Goal: Task Accomplishment & Management: Use online tool/utility

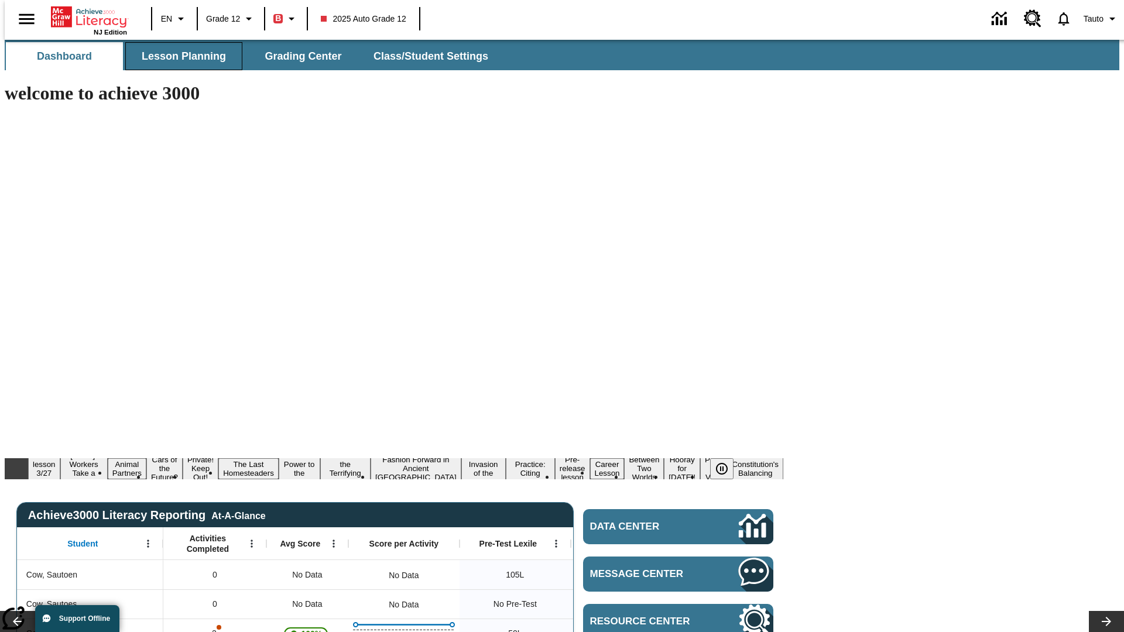
click at [179, 56] on span "Lesson Planning" at bounding box center [184, 56] width 84 height 13
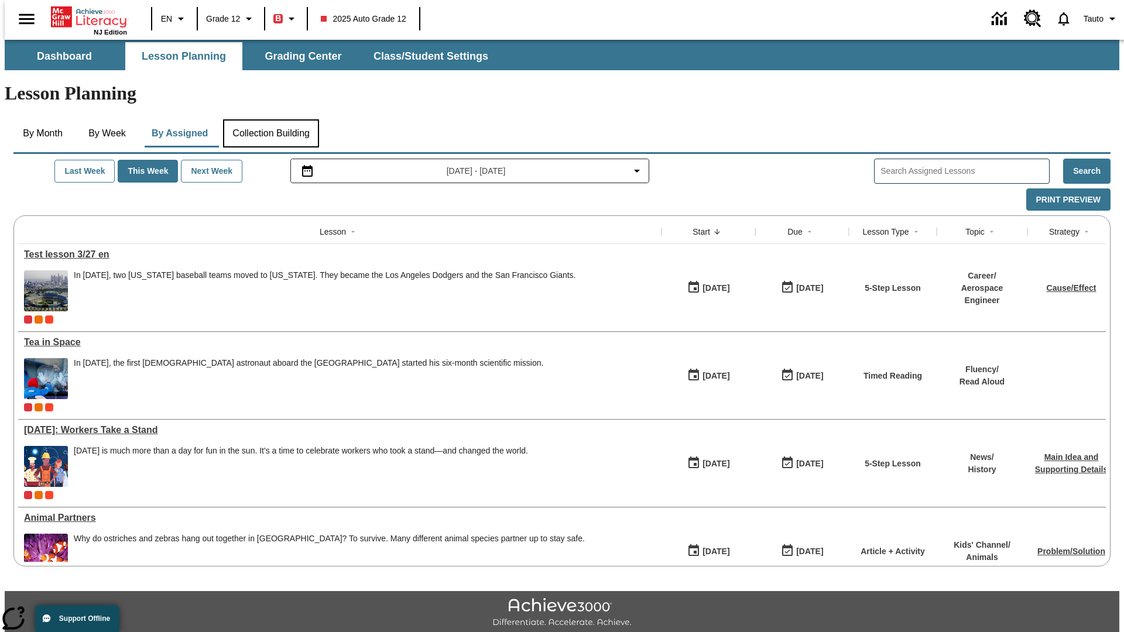
click at [270, 119] on button "Collection Building" at bounding box center [271, 133] width 96 height 28
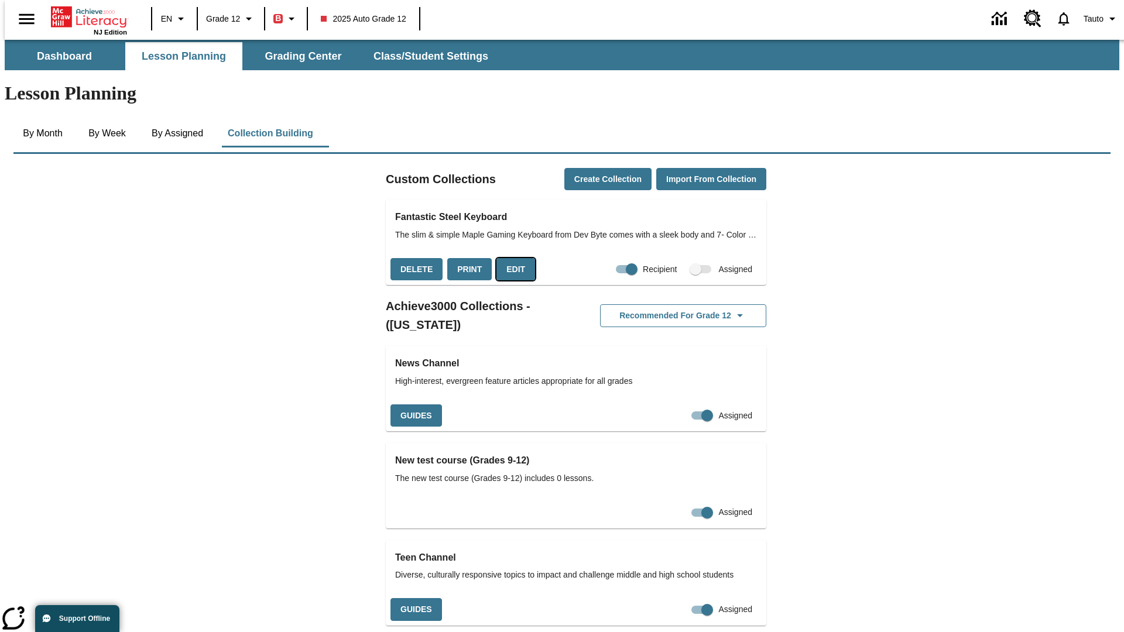
click at [512, 258] on button "Edit" at bounding box center [515, 269] width 39 height 23
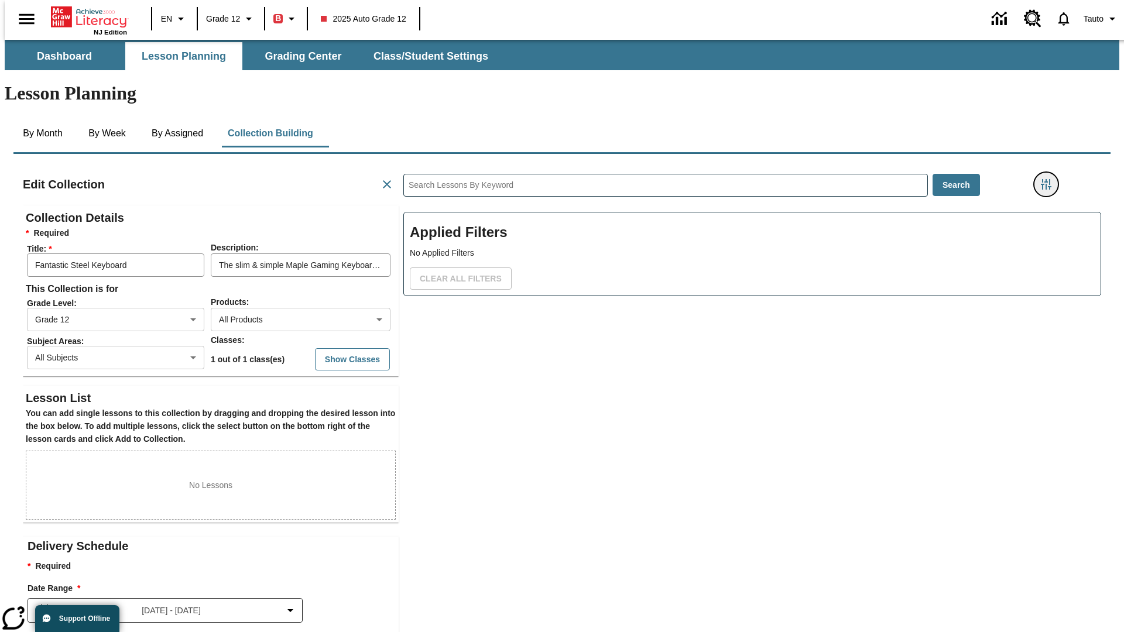
click at [1049, 179] on icon "Filters Side menu" at bounding box center [1046, 184] width 11 height 11
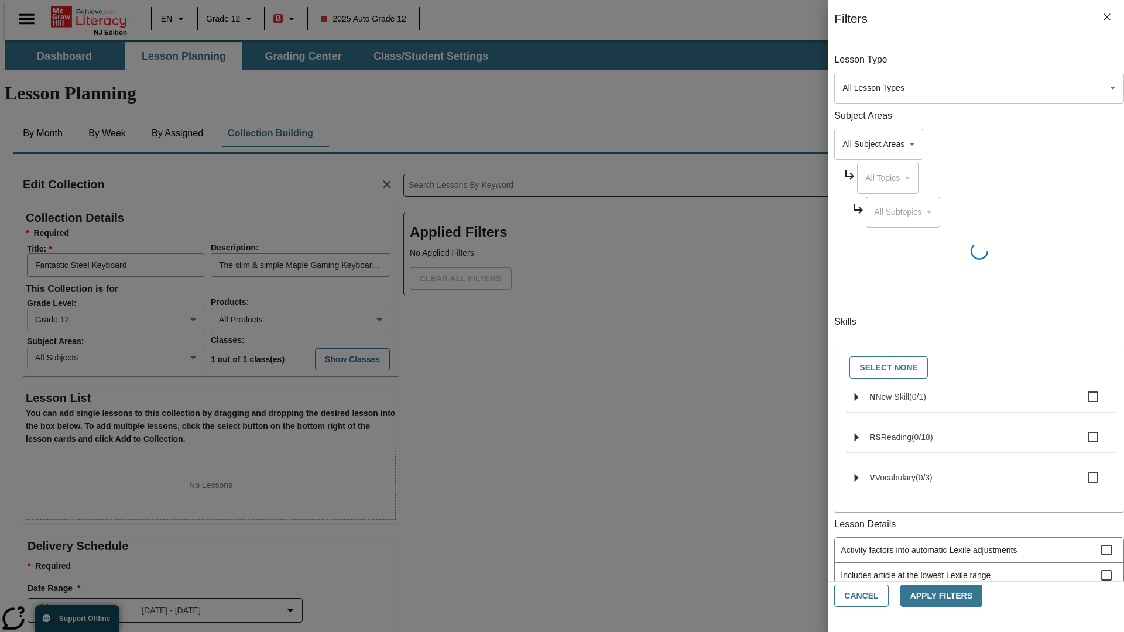
scroll to position [1, 1]
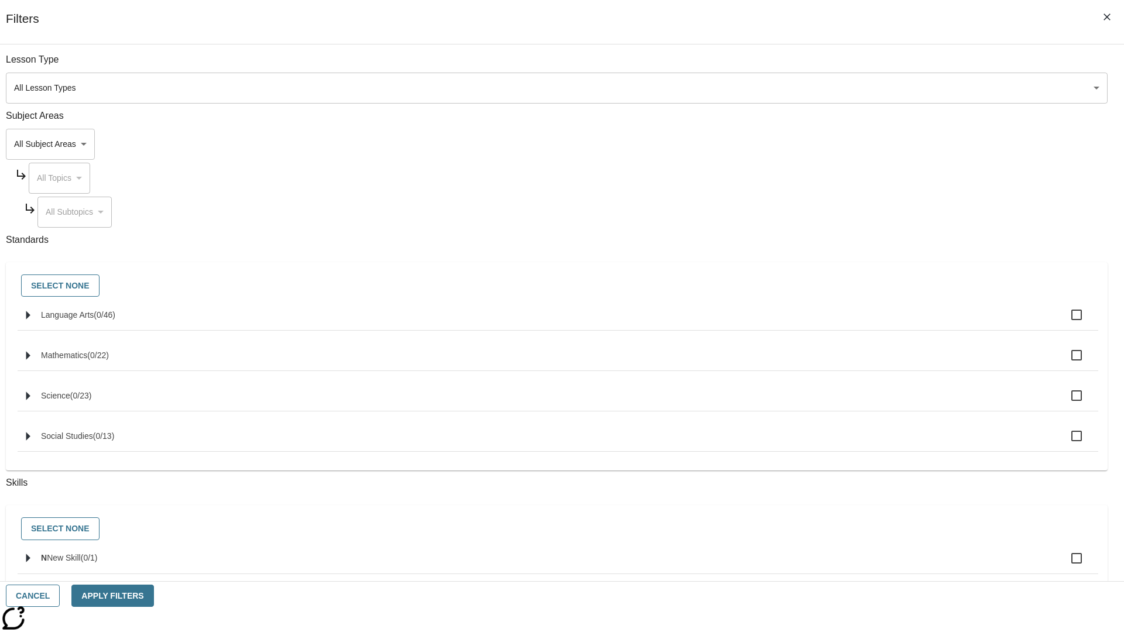
click at [843, 144] on body "Skip to main content NJ Edition EN Grade 12 B 2025 Auto Grade 12 0 Tauto Dashbo…" at bounding box center [562, 407] width 1114 height 734
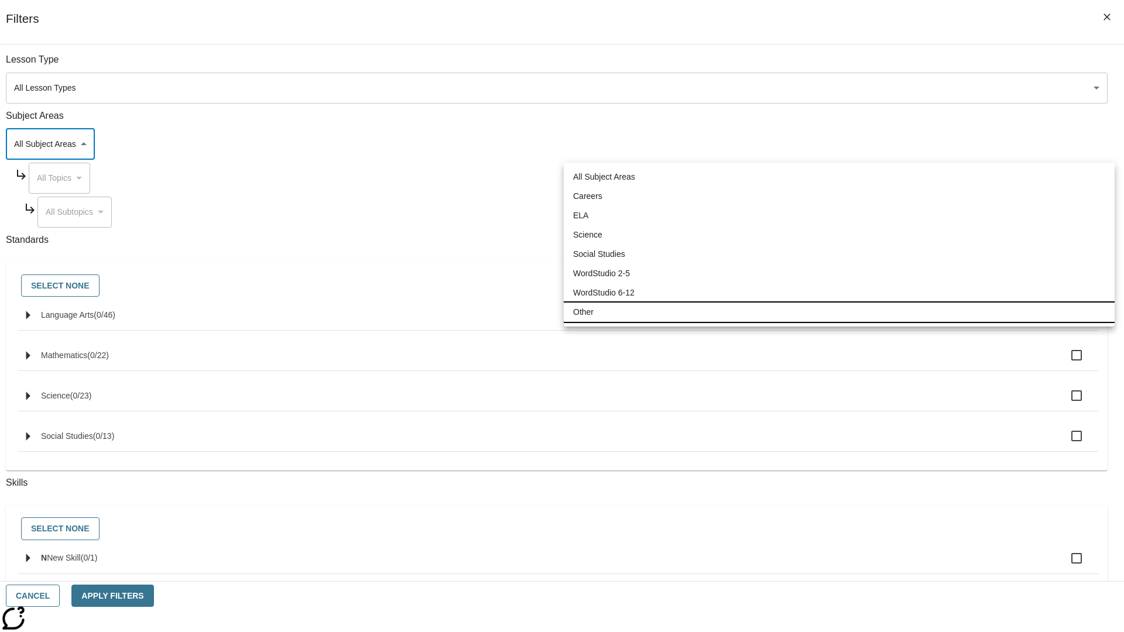
click at [839, 312] on li "Other" at bounding box center [839, 312] width 551 height 19
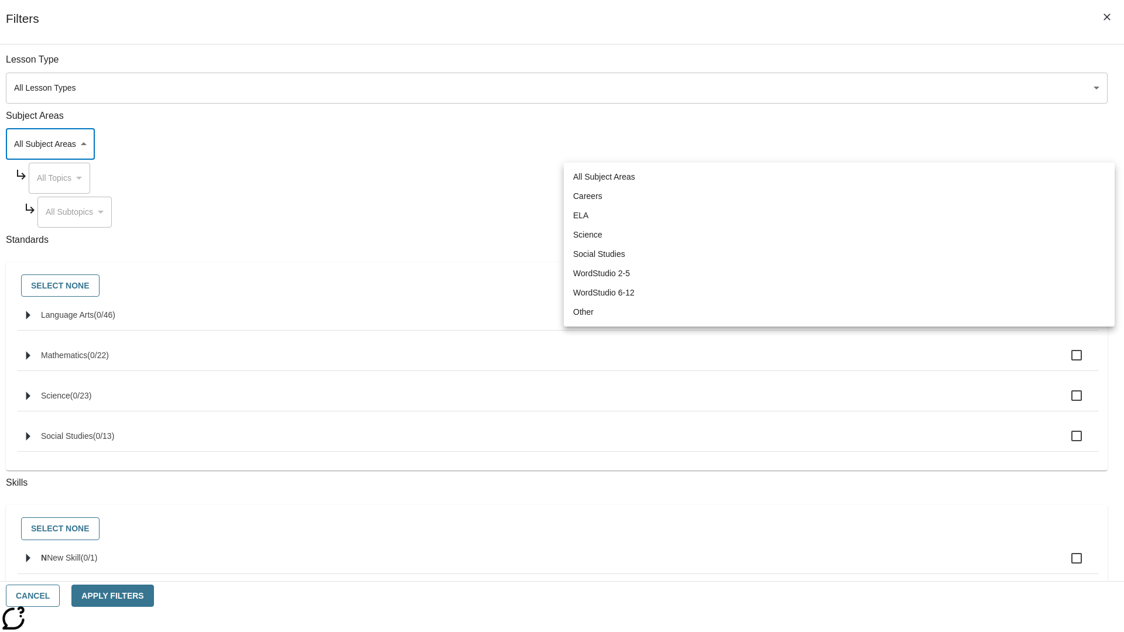
type input "0"
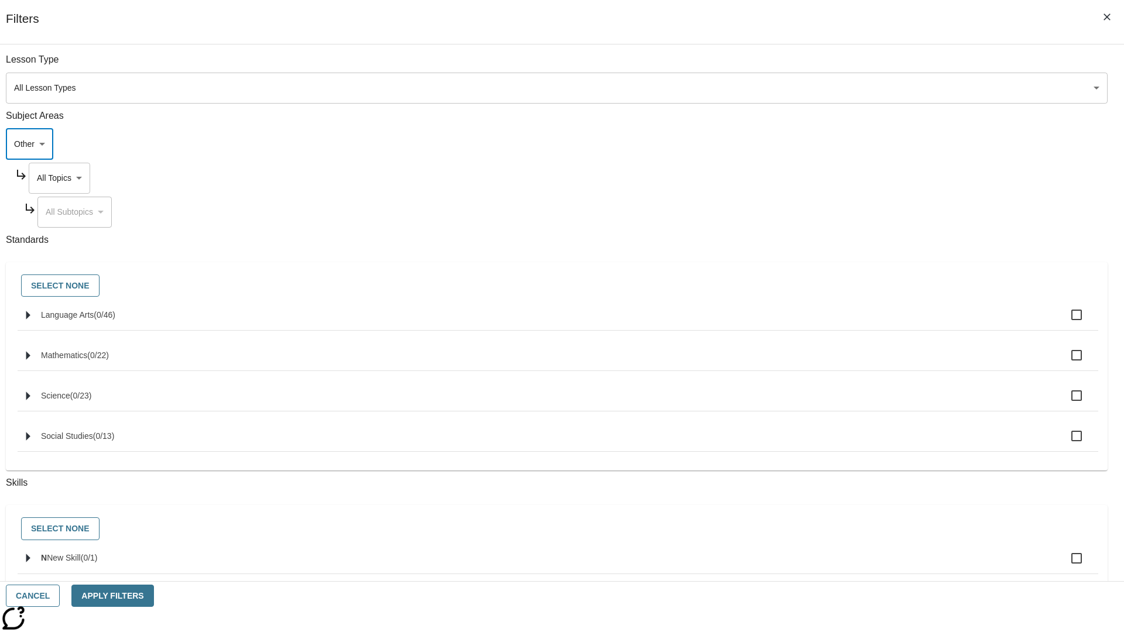
click at [853, 178] on body "Skip to main content NJ Edition EN Grade 12 B 2025 Auto Grade 12 0 Tauto Dashbo…" at bounding box center [562, 407] width 1114 height 734
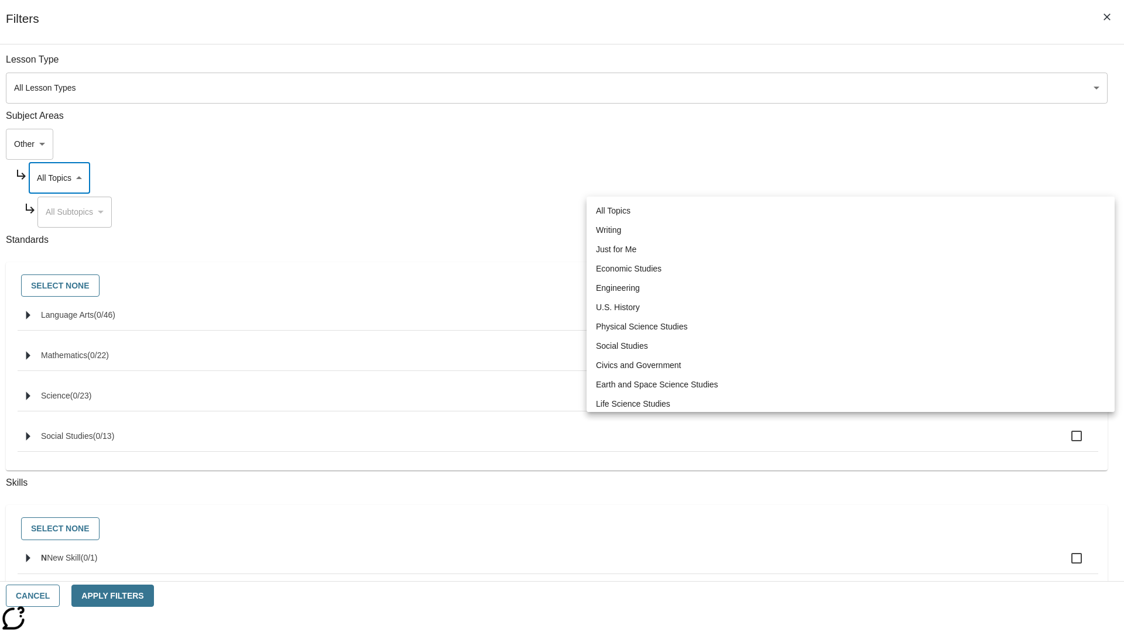
scroll to position [0, 1]
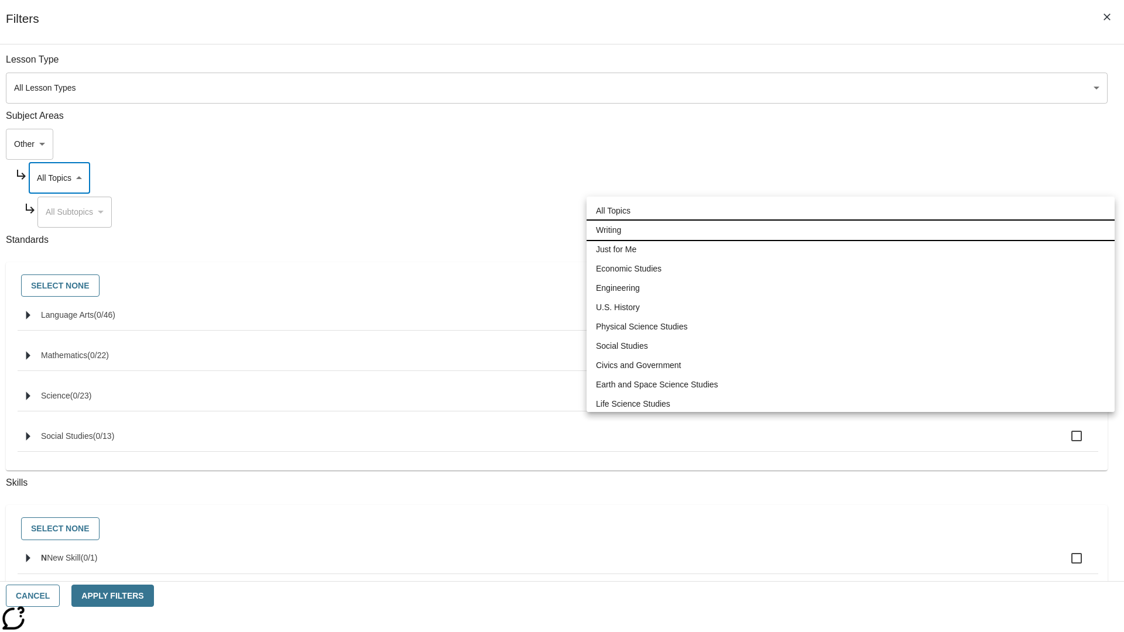
click at [850, 230] on li "Writing" at bounding box center [850, 230] width 528 height 19
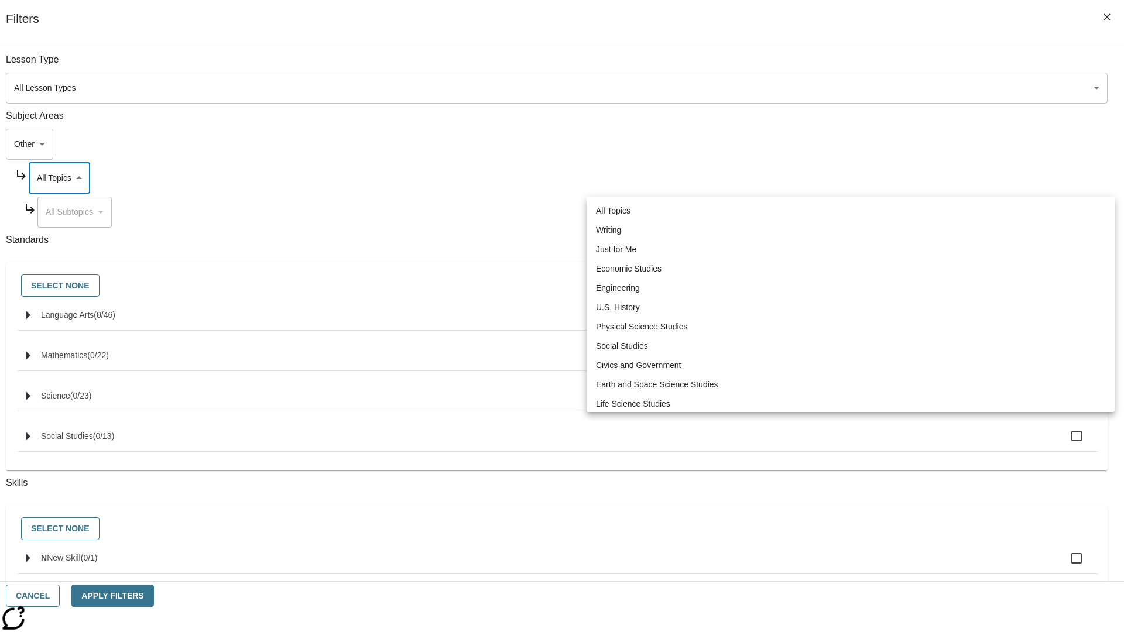
type input "6"
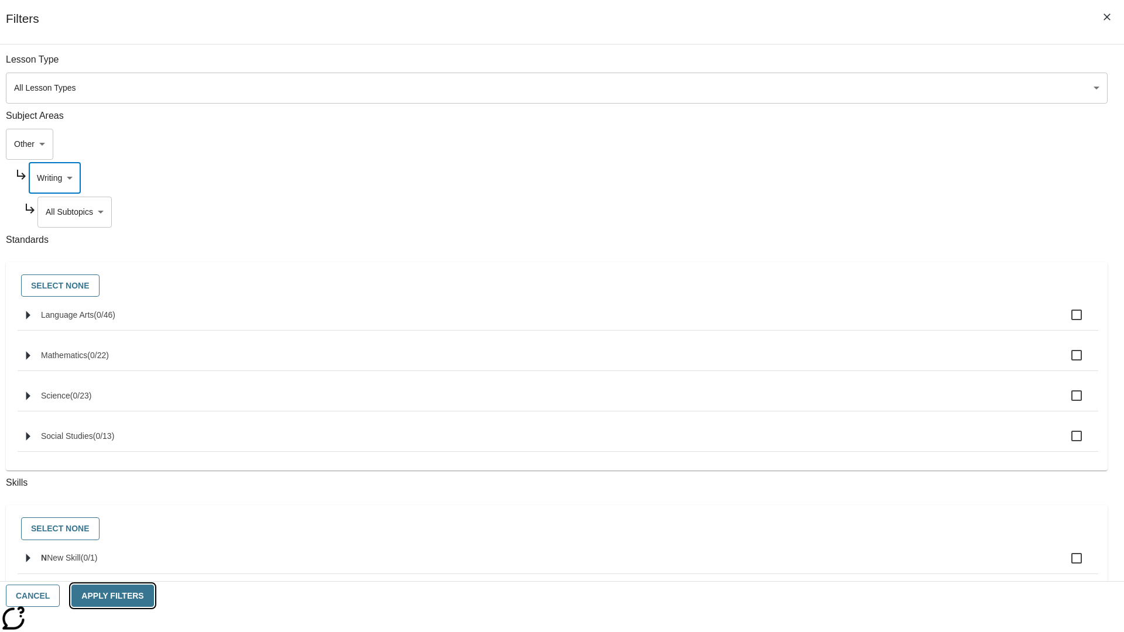
click at [153, 596] on button "Apply Filters" at bounding box center [112, 596] width 82 height 23
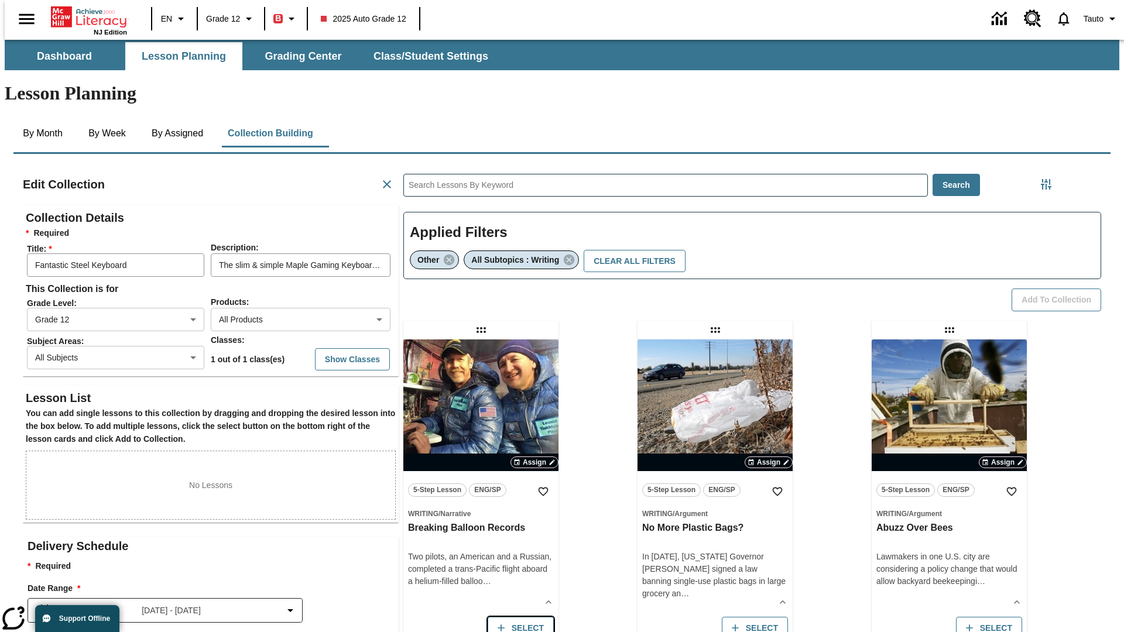
click at [517, 617] on button "Select" at bounding box center [521, 628] width 66 height 23
click at [1060, 289] on button "Add to Collection" at bounding box center [1056, 300] width 90 height 23
click at [517, 617] on button "Select" at bounding box center [521, 628] width 66 height 23
